Goal: Task Accomplishment & Management: Complete application form

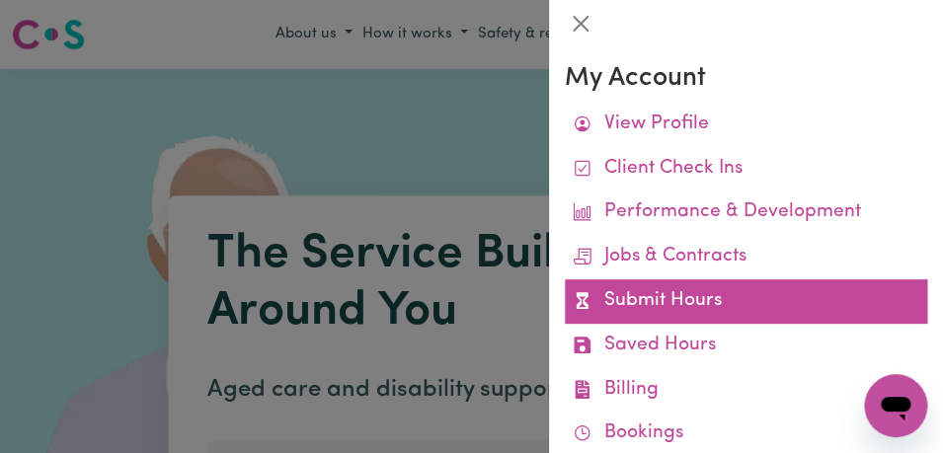
click at [742, 292] on link "Submit Hours" at bounding box center [746, 301] width 362 height 44
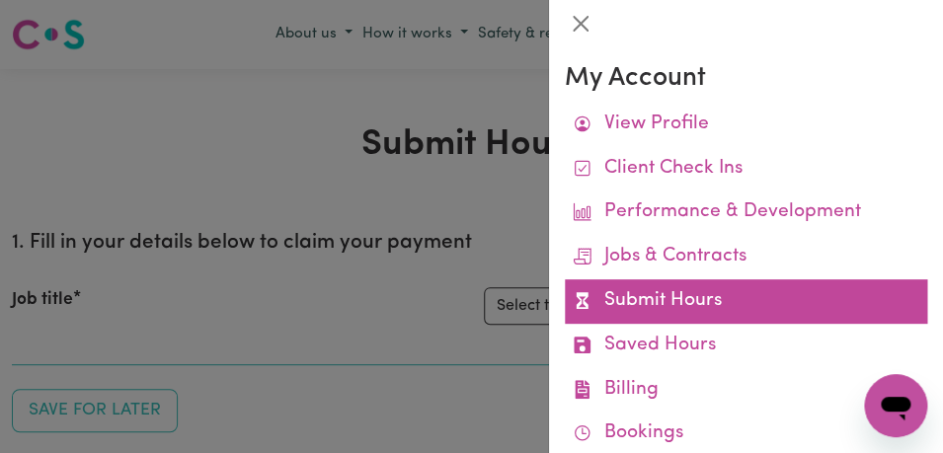
click at [746, 300] on link "Submit Hours" at bounding box center [746, 301] width 362 height 44
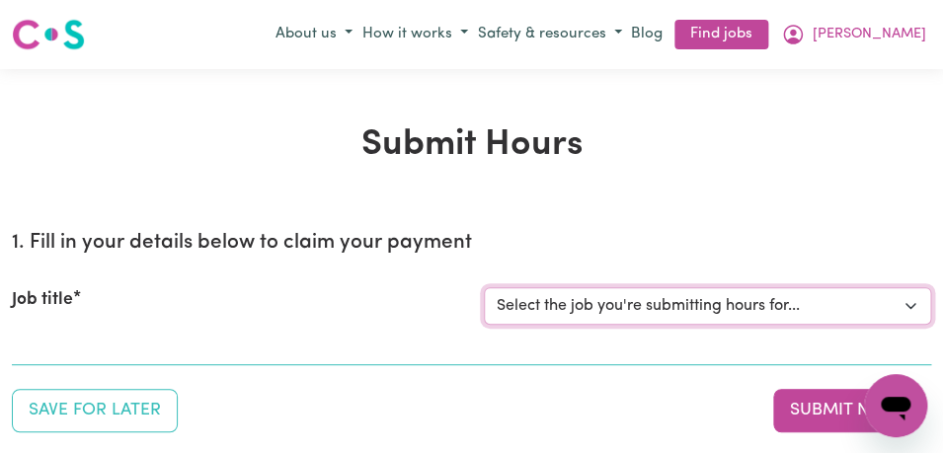
select select "11855"
click option "[[PERSON_NAME]] Support Worker Needed For Personal Care In the Morning- [PERSON…" at bounding box center [0, 0] width 0 height 0
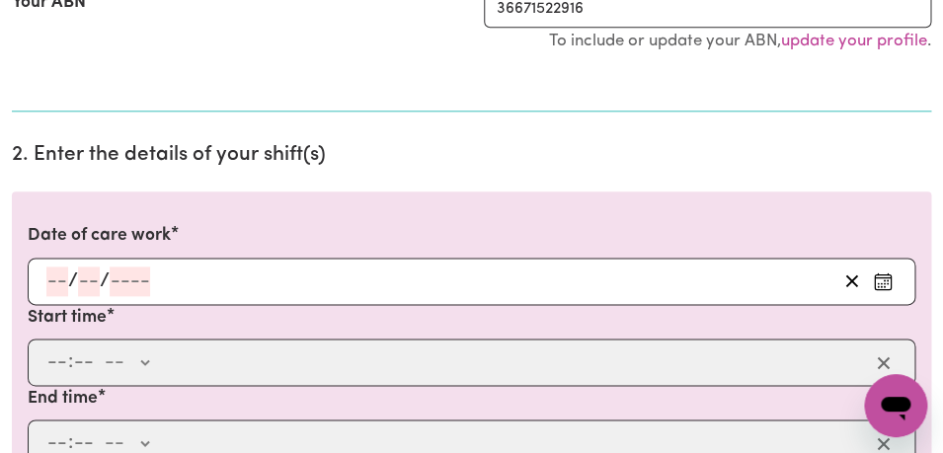
scroll to position [469, 0]
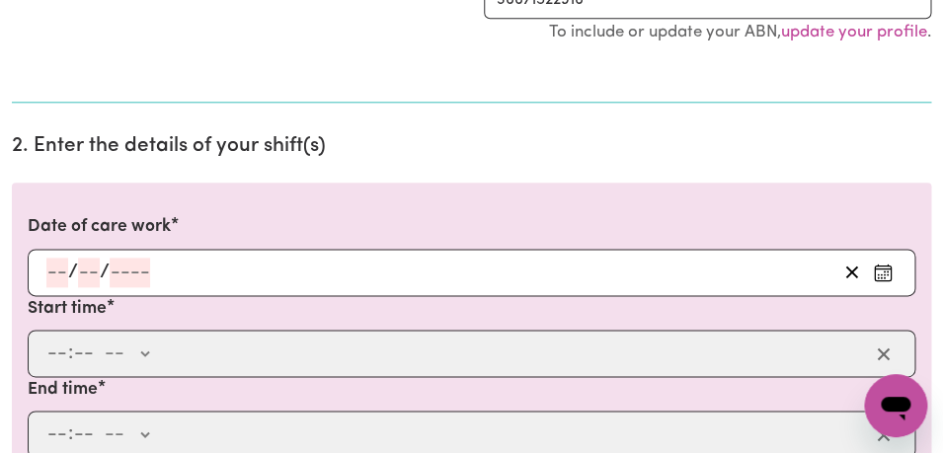
click at [884, 277] on circle "Enter the date of care work" at bounding box center [885, 277] width 2 height 2
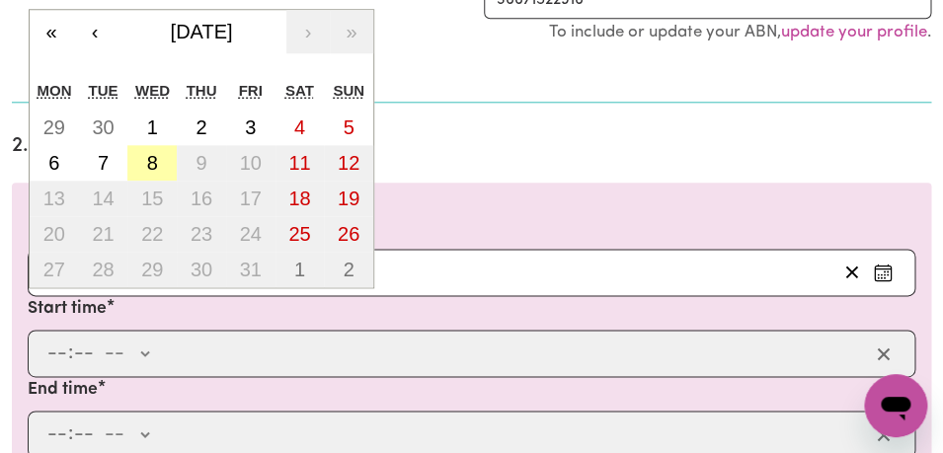
click at [149, 163] on abbr "8" at bounding box center [152, 163] width 11 height 22
type input "[DATE]"
type input "8"
type input "10"
type input "2025"
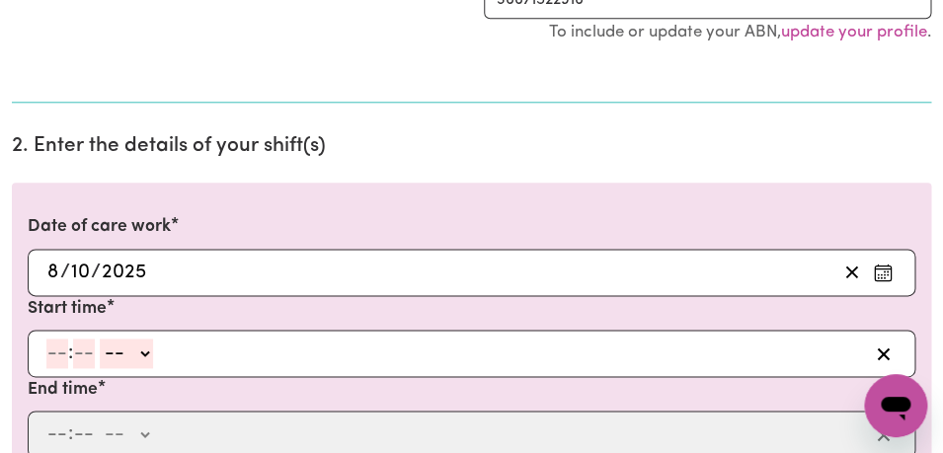
click at [55, 358] on input "number" at bounding box center [57, 354] width 22 height 30
type input "8"
type input "00"
select select "am"
click option "AM" at bounding box center [0, 0] width 0 height 0
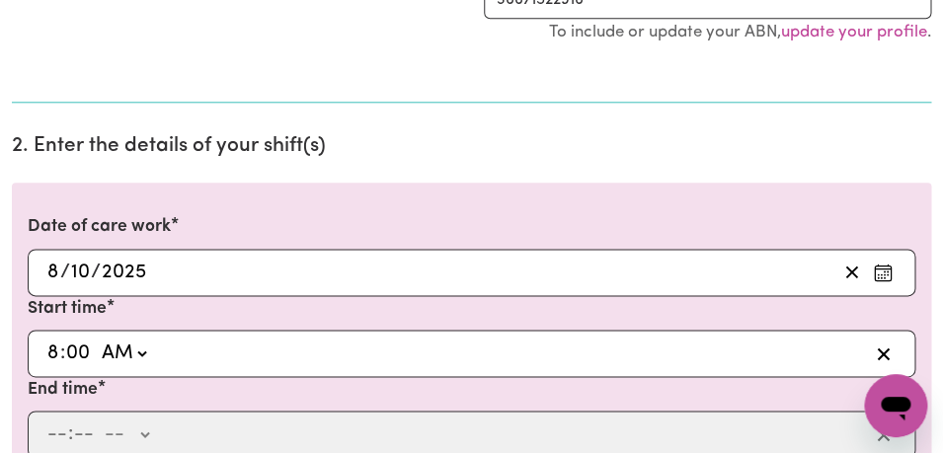
type input "08:00"
type input "0"
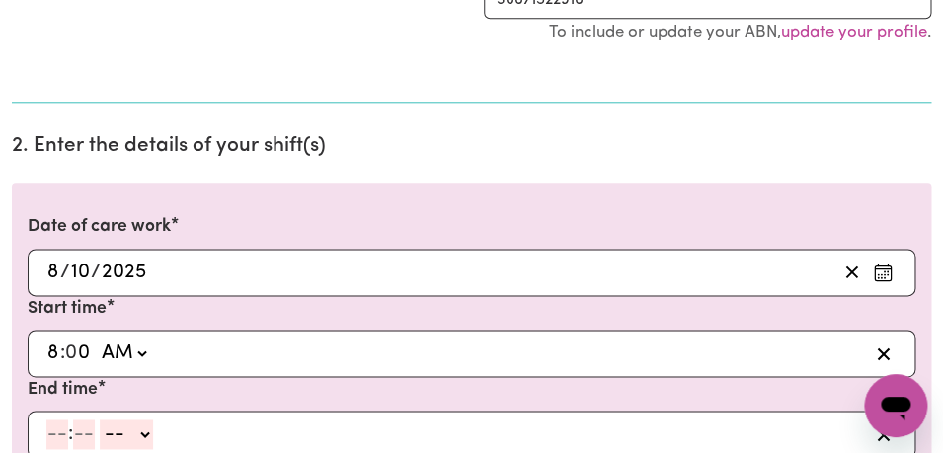
click at [54, 432] on input "number" at bounding box center [57, 435] width 22 height 30
type input "10"
type input "0"
click at [104, 420] on select "-- AM PM" at bounding box center [130, 435] width 53 height 30
select select "am"
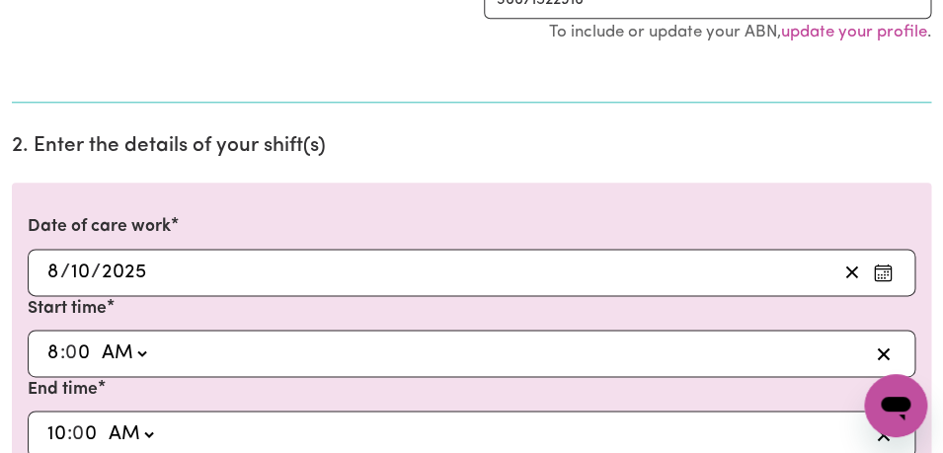
click option "AM" at bounding box center [0, 0] width 0 height 0
type input "10:00"
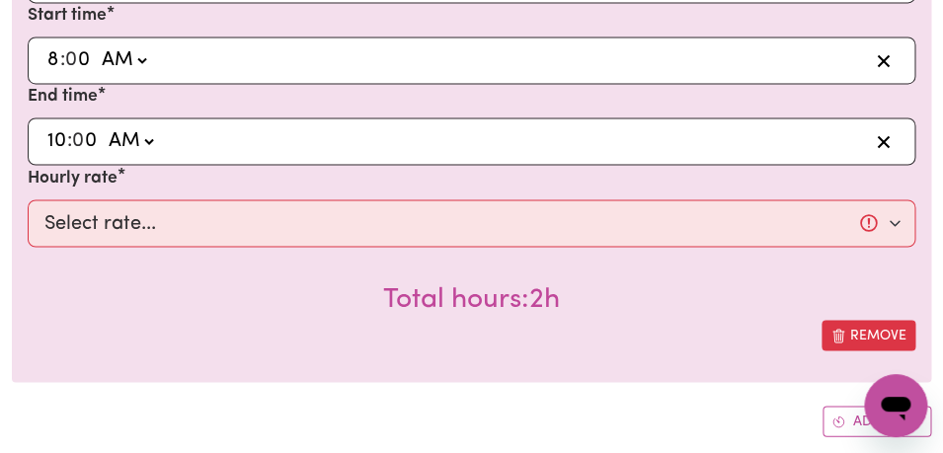
scroll to position [779, 0]
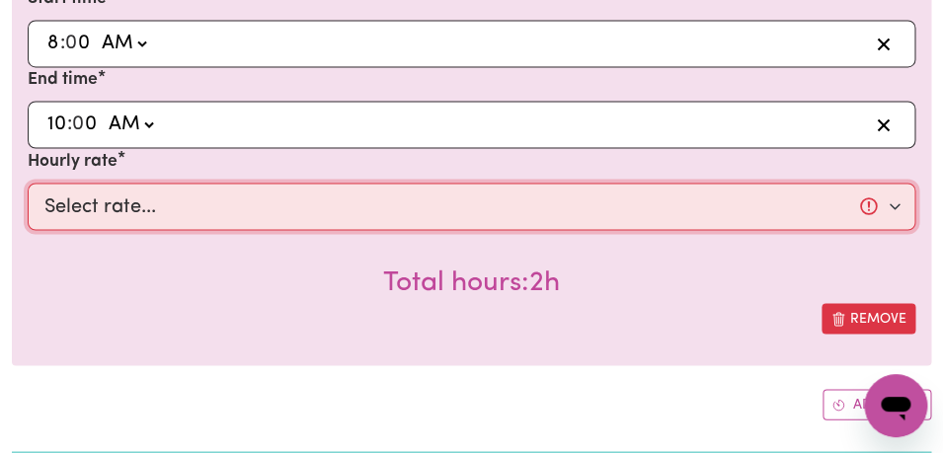
select select "44-Weekday"
click option "$44.00 (Weekday)" at bounding box center [0, 0] width 0 height 0
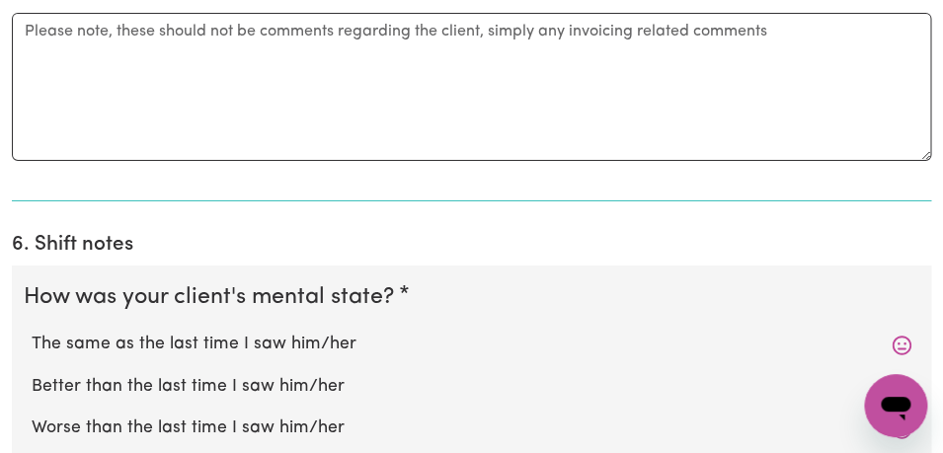
scroll to position [1676, 0]
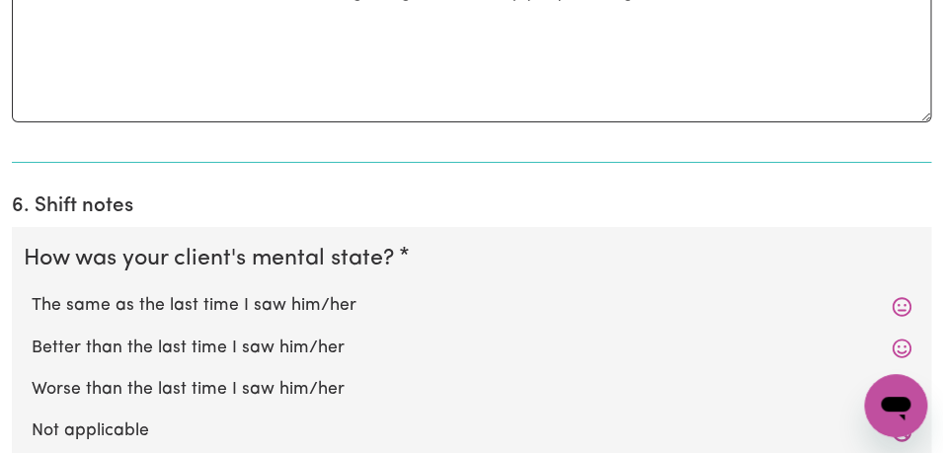
click at [363, 293] on label "The same as the last time I saw him/her" at bounding box center [472, 306] width 880 height 26
click at [32, 292] on input "The same as the last time I saw him/her" at bounding box center [31, 292] width 1 height 1
radio input "true"
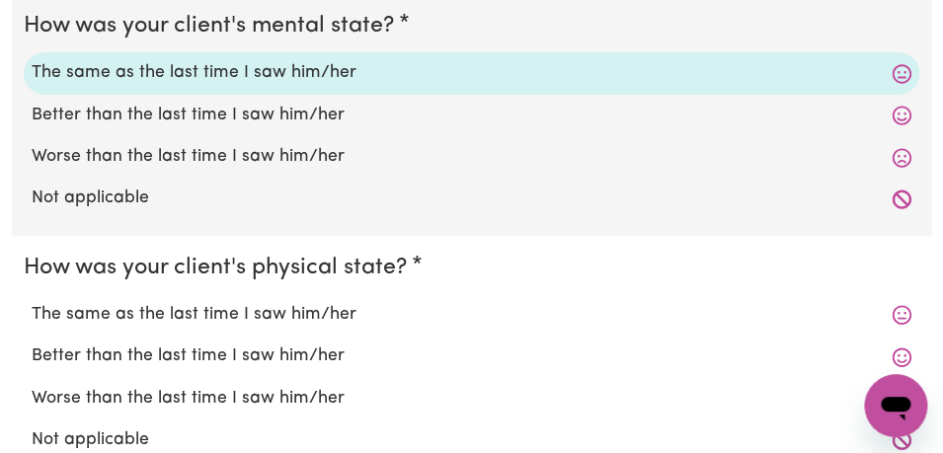
scroll to position [1917, 0]
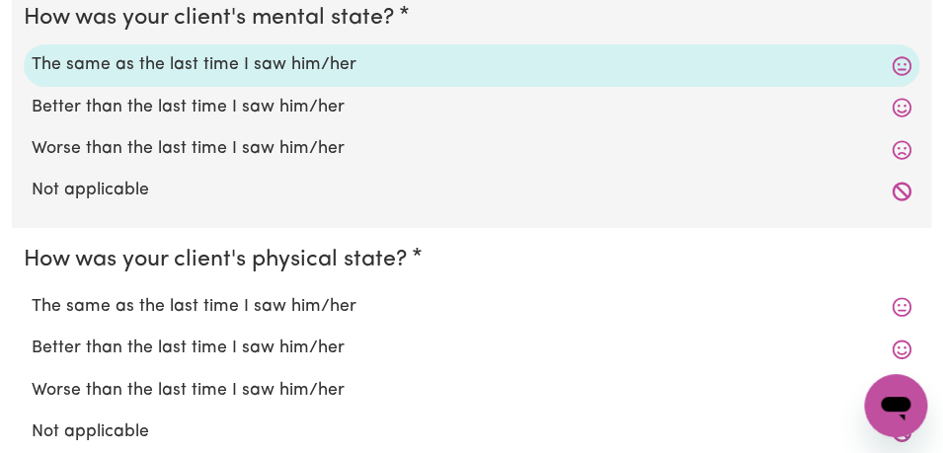
click at [363, 294] on label "The same as the last time I saw him/her" at bounding box center [472, 307] width 880 height 26
click at [32, 293] on input "The same as the last time I saw him/her" at bounding box center [31, 293] width 1 height 1
radio input "true"
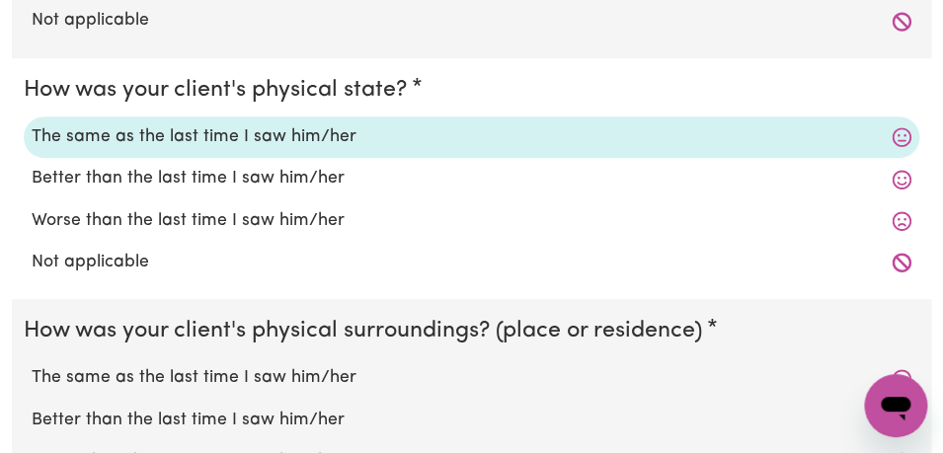
scroll to position [2089, 0]
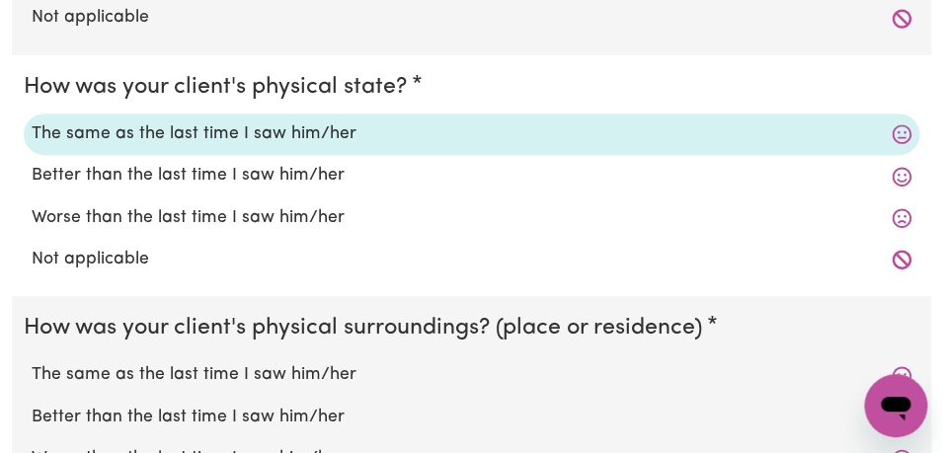
click at [342, 362] on label "The same as the last time I saw him/her" at bounding box center [472, 375] width 880 height 26
click at [32, 361] on input "The same as the last time I saw him/her" at bounding box center [31, 361] width 1 height 1
radio input "true"
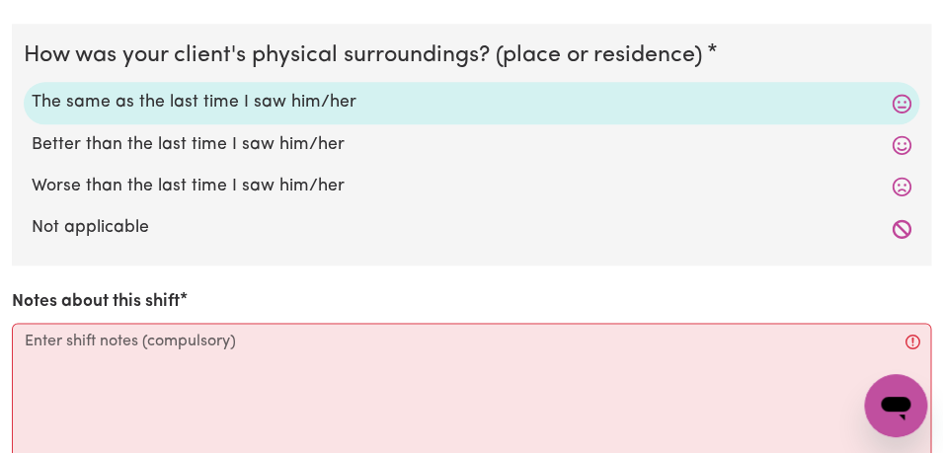
scroll to position [2364, 0]
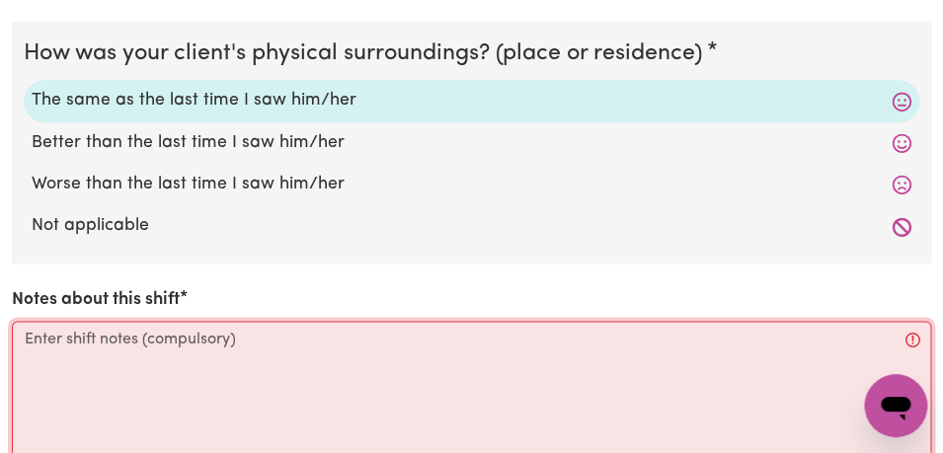
click at [228, 321] on textarea "Notes about this shift" at bounding box center [471, 395] width 919 height 148
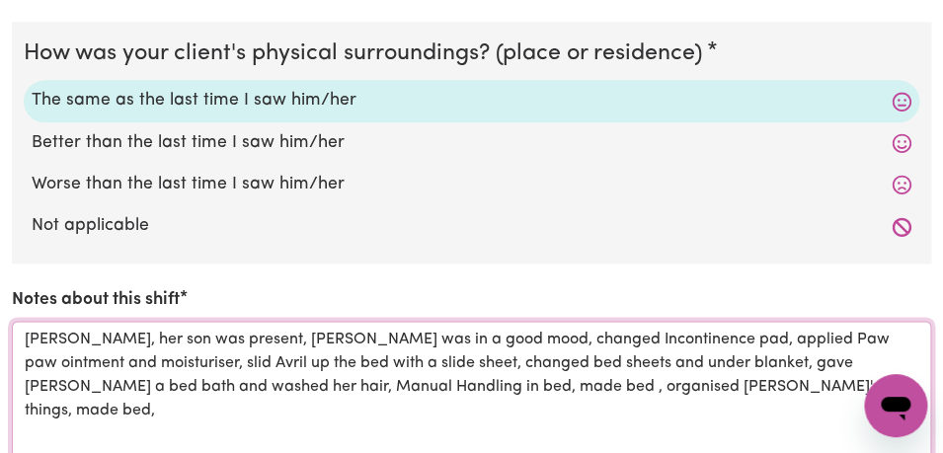
click at [412, 371] on textarea "[PERSON_NAME], her son was present, [PERSON_NAME] was in a good mood, changed I…" at bounding box center [471, 395] width 919 height 148
click at [704, 369] on textarea "[PERSON_NAME], her son was present, [PERSON_NAME] was in a good mood, changed I…" at bounding box center [471, 395] width 919 height 148
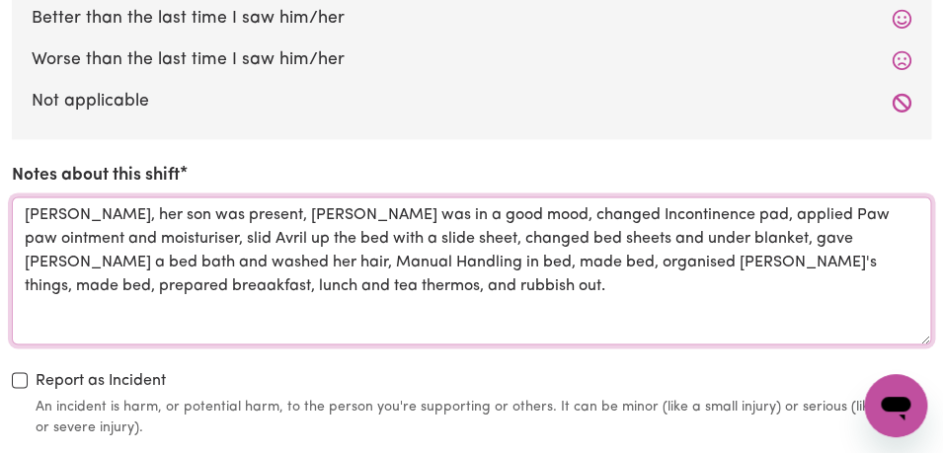
scroll to position [2536, 0]
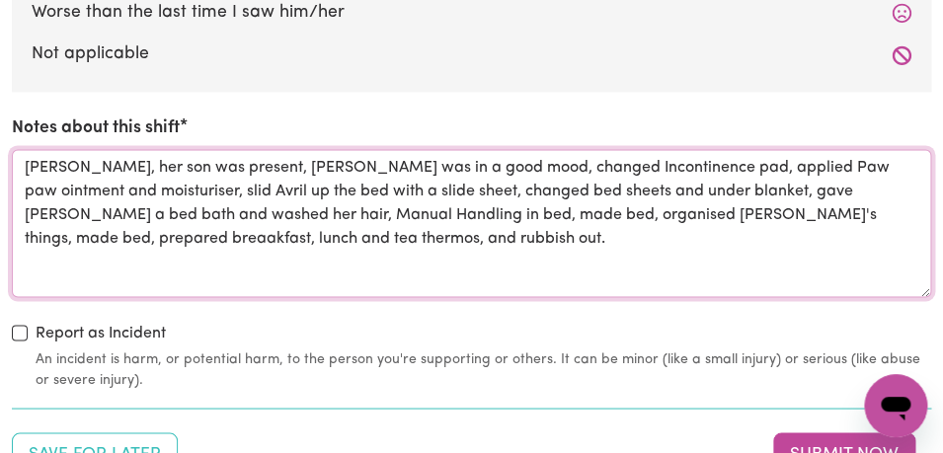
click at [780, 190] on textarea "[PERSON_NAME], her son was present, [PERSON_NAME] was in a good mood, changed I…" at bounding box center [471, 223] width 919 height 148
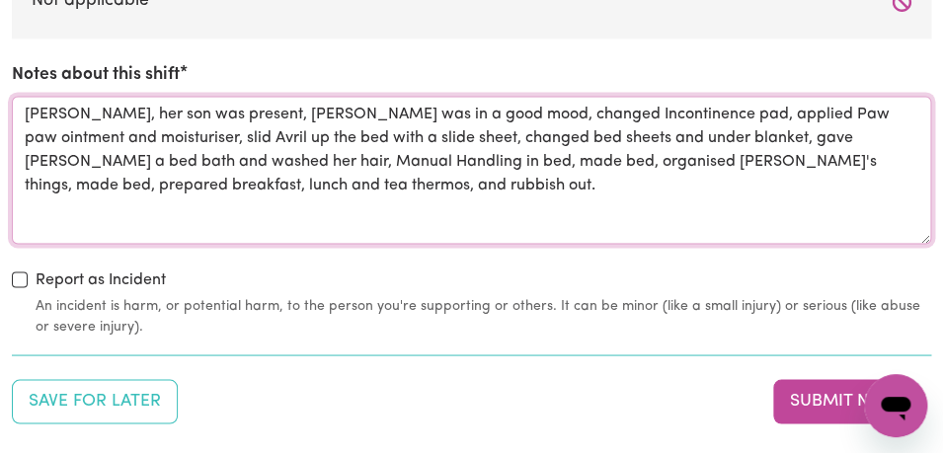
scroll to position [2668, 0]
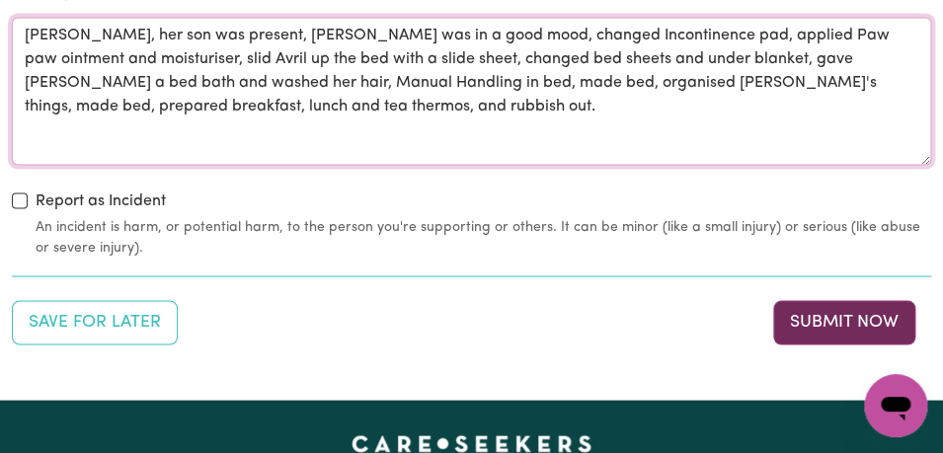
type textarea "[PERSON_NAME], her son was present, [PERSON_NAME] was in a good mood, changed I…"
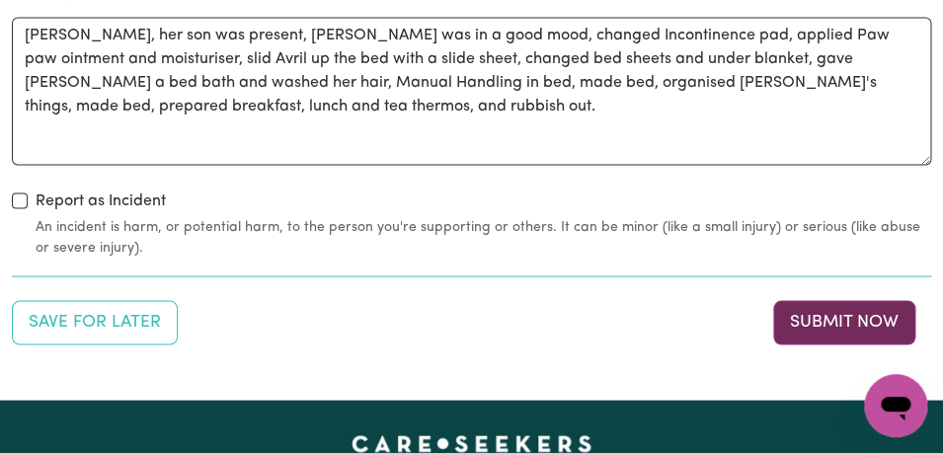
click at [806, 301] on button "Submit Now" at bounding box center [844, 321] width 142 height 43
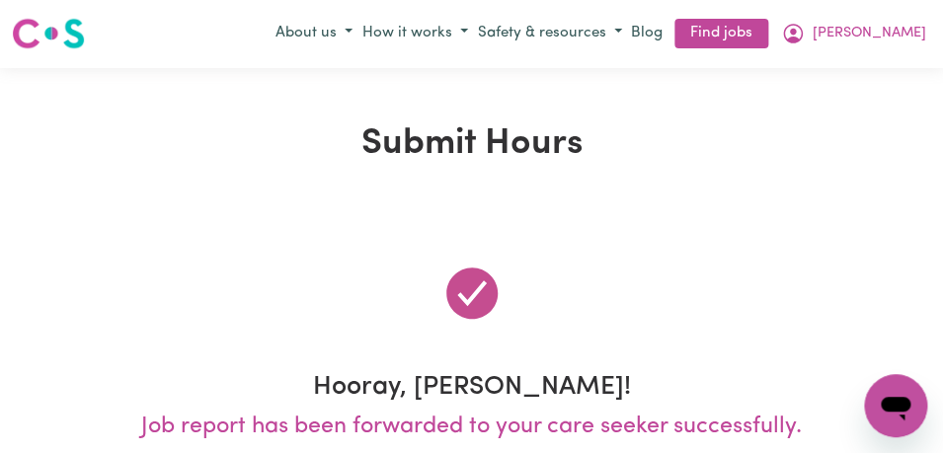
scroll to position [0, 0]
